Goal: Navigation & Orientation: Find specific page/section

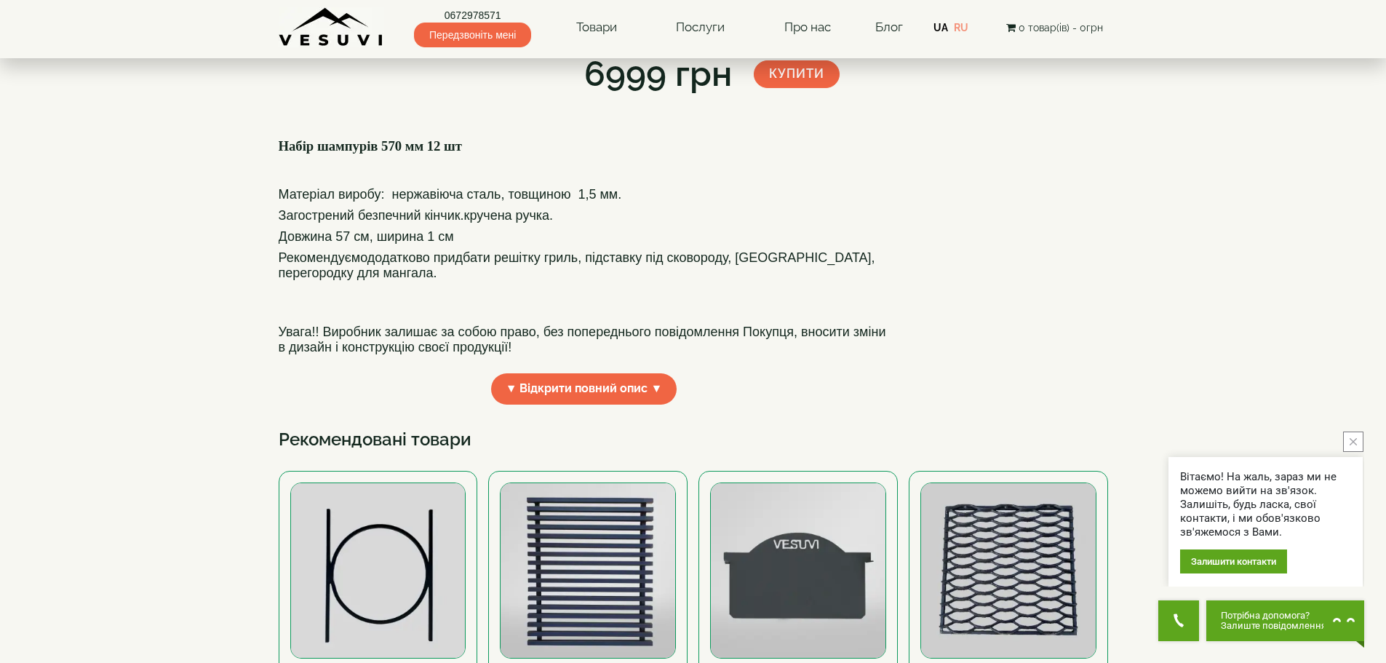
scroll to position [291, 0]
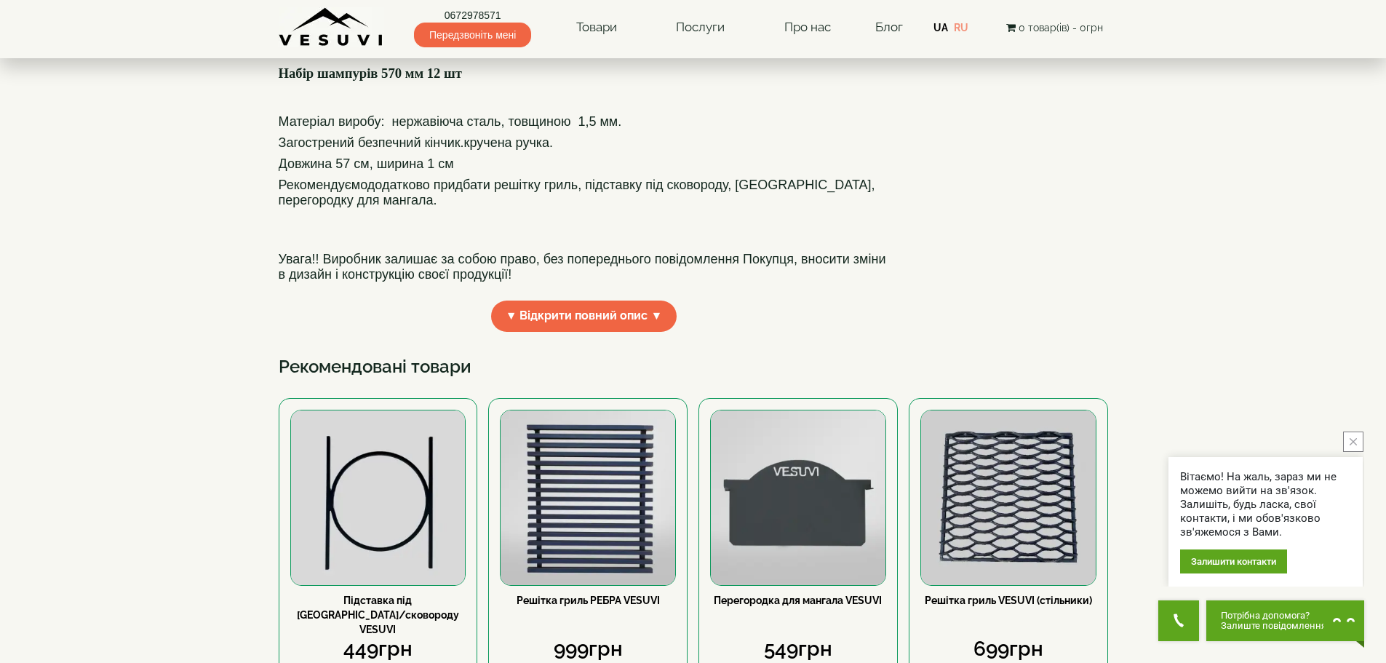
click at [463, 15] on link "0672978571" at bounding box center [472, 15] width 117 height 15
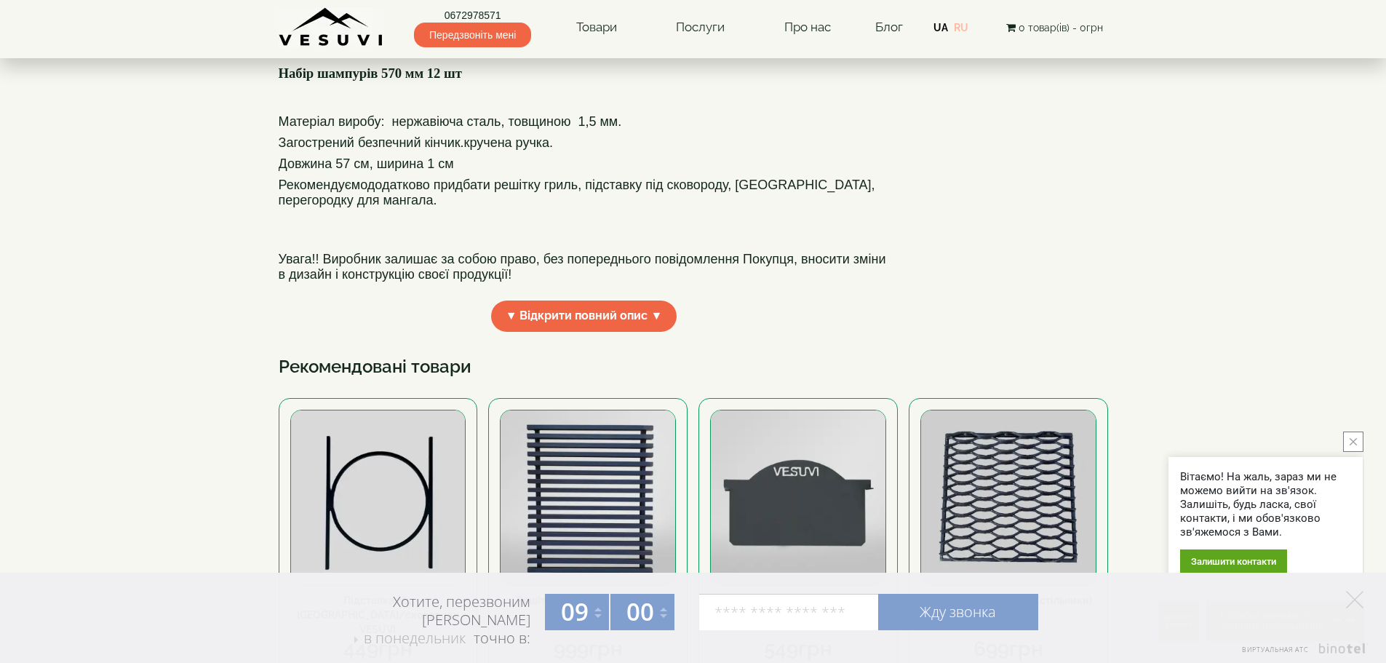
click at [962, 28] on link "RU" at bounding box center [961, 28] width 15 height 12
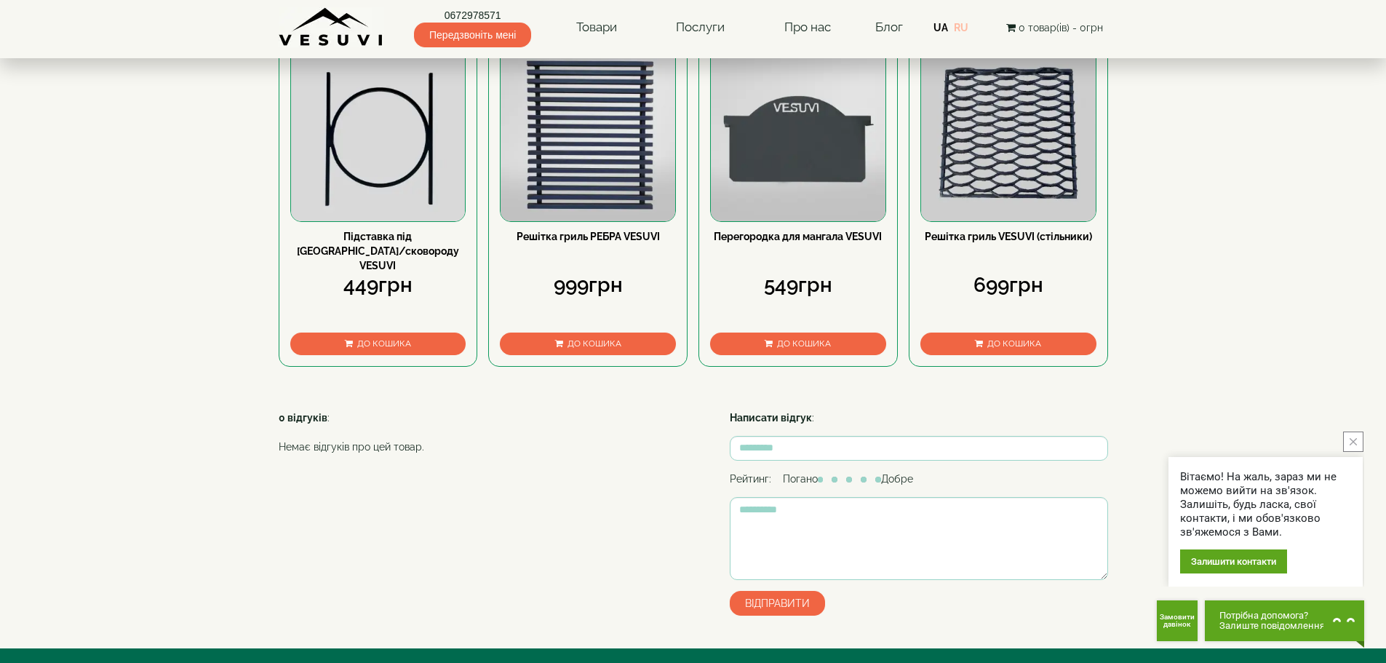
scroll to position [800, 0]
